Goal: Task Accomplishment & Management: Use online tool/utility

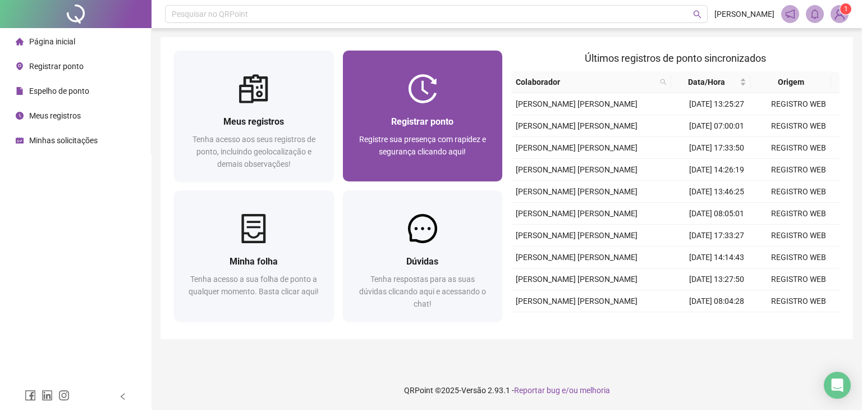
click at [357, 138] on div "Registre sua presença com rapidez e segurança clicando aqui!" at bounding box center [422, 151] width 133 height 37
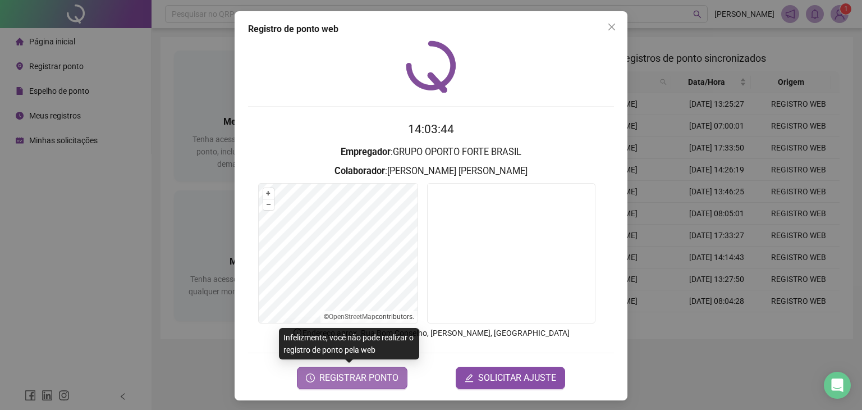
click at [324, 382] on span "REGISTRAR PONTO" at bounding box center [358, 377] width 79 height 13
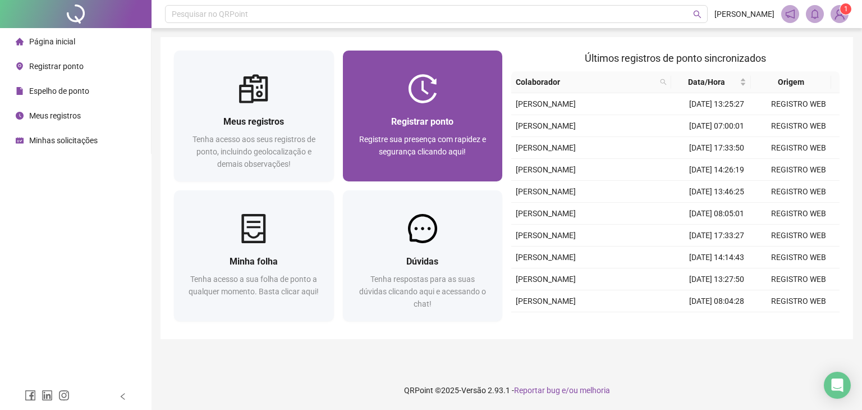
click at [357, 132] on div "Registrar ponto Registre sua presença com rapidez e segurança clicando aqui!" at bounding box center [422, 142] width 133 height 56
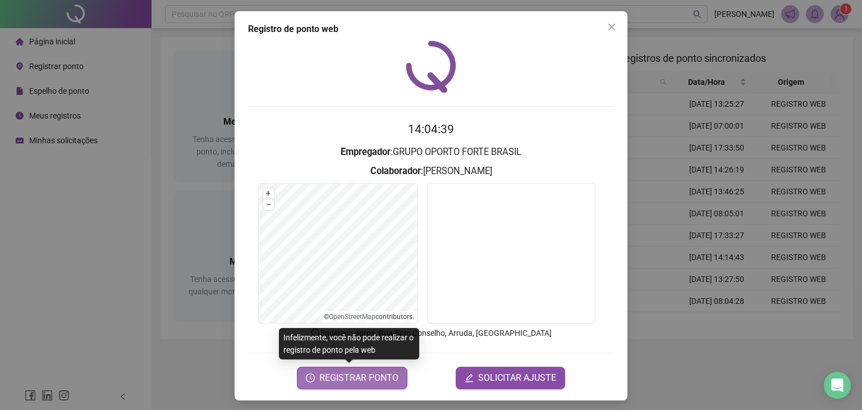
click at [330, 377] on span "REGISTRAR PONTO" at bounding box center [358, 377] width 79 height 13
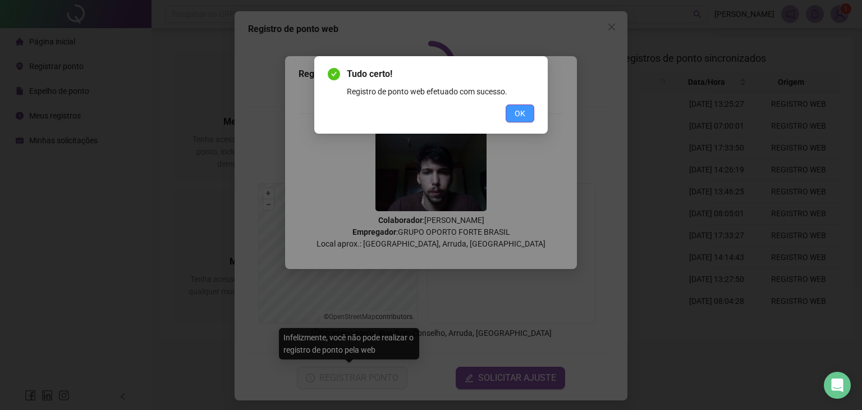
click at [534, 108] on button "OK" at bounding box center [520, 113] width 29 height 18
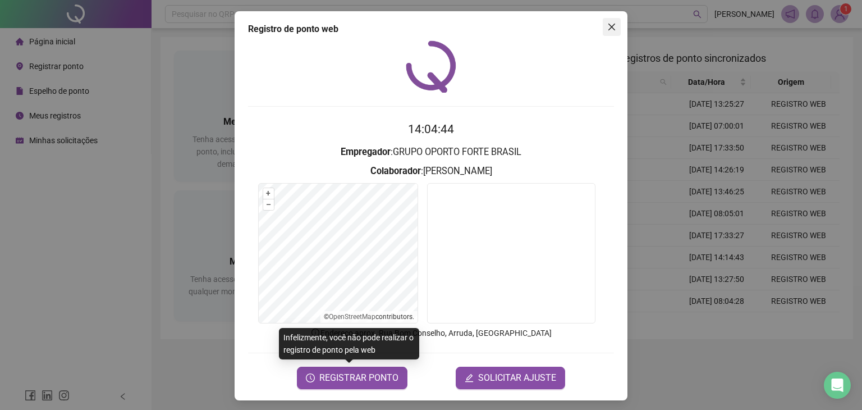
click at [608, 26] on icon "close" at bounding box center [611, 27] width 7 height 7
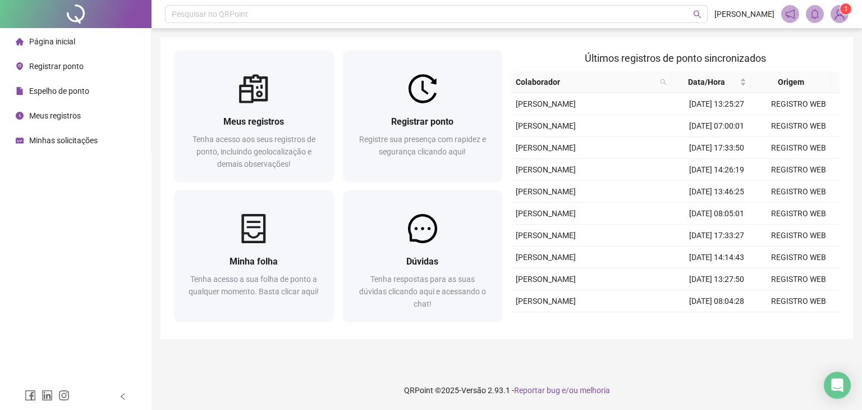
click at [79, 84] on div "Espelho de ponto" at bounding box center [53, 91] width 74 height 22
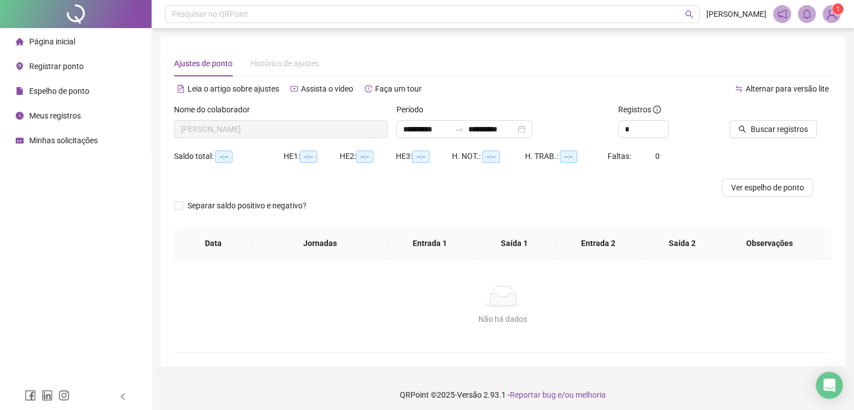
type input "**********"
click at [80, 48] on li "Página inicial" at bounding box center [75, 41] width 146 height 22
